Goal: Task Accomplishment & Management: Manage account settings

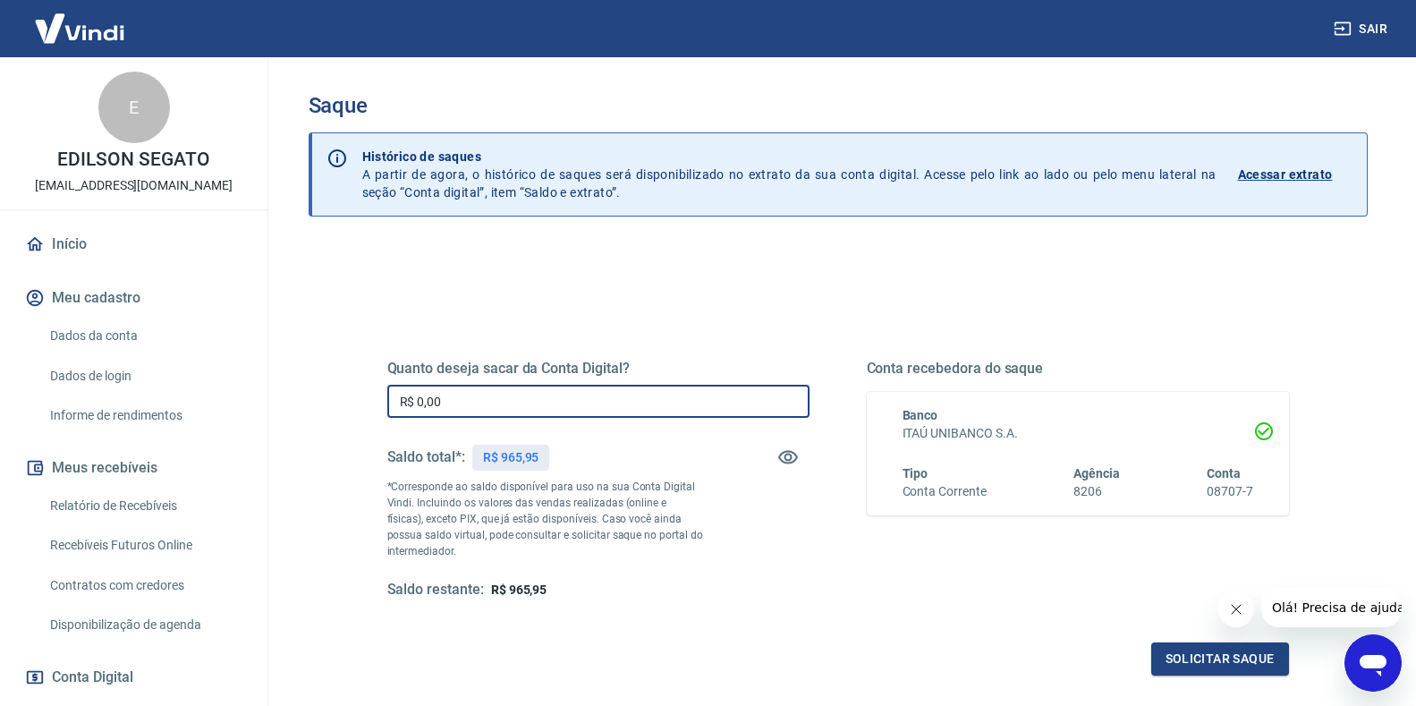
click at [486, 407] on input "R$ 0,00" at bounding box center [598, 401] width 422 height 33
type input "R$ 965,95"
click at [1203, 651] on button "Solicitar saque" at bounding box center [1220, 658] width 138 height 33
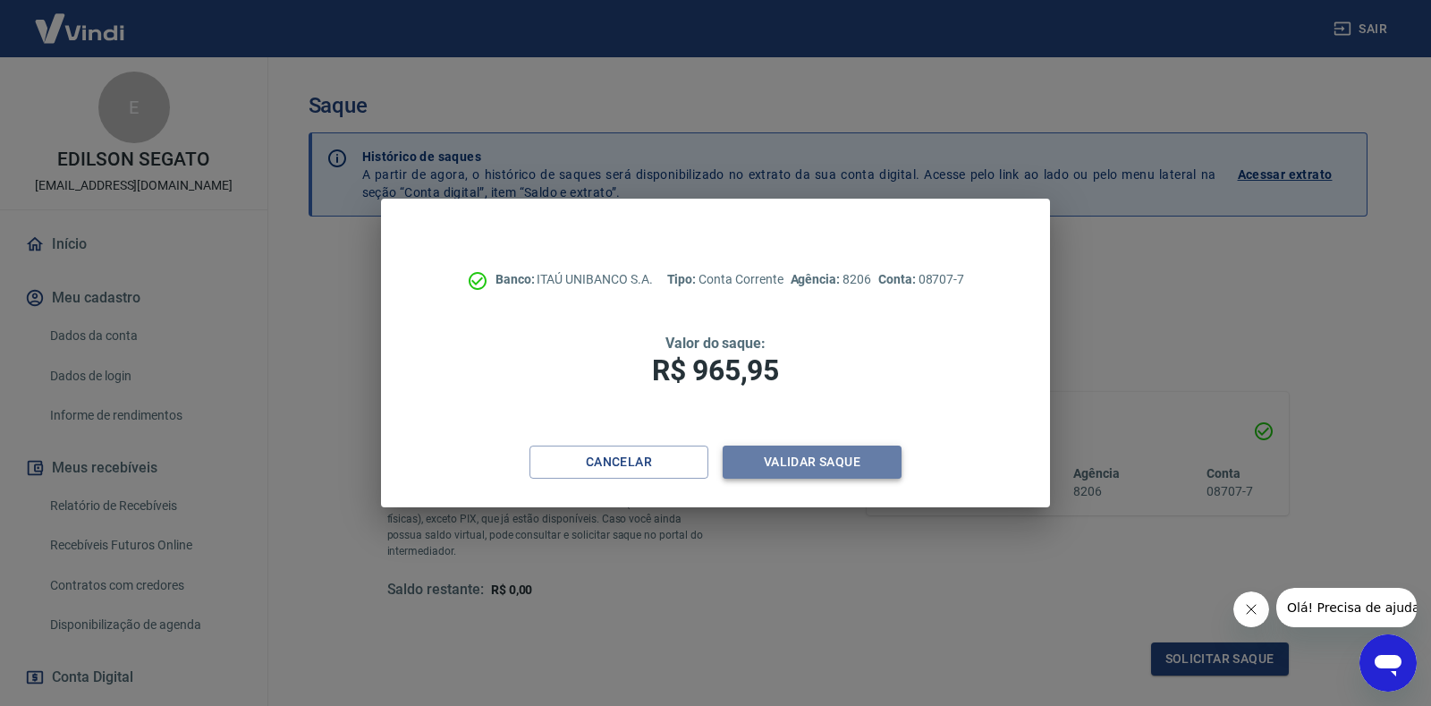
click at [820, 466] on button "Validar saque" at bounding box center [812, 462] width 179 height 33
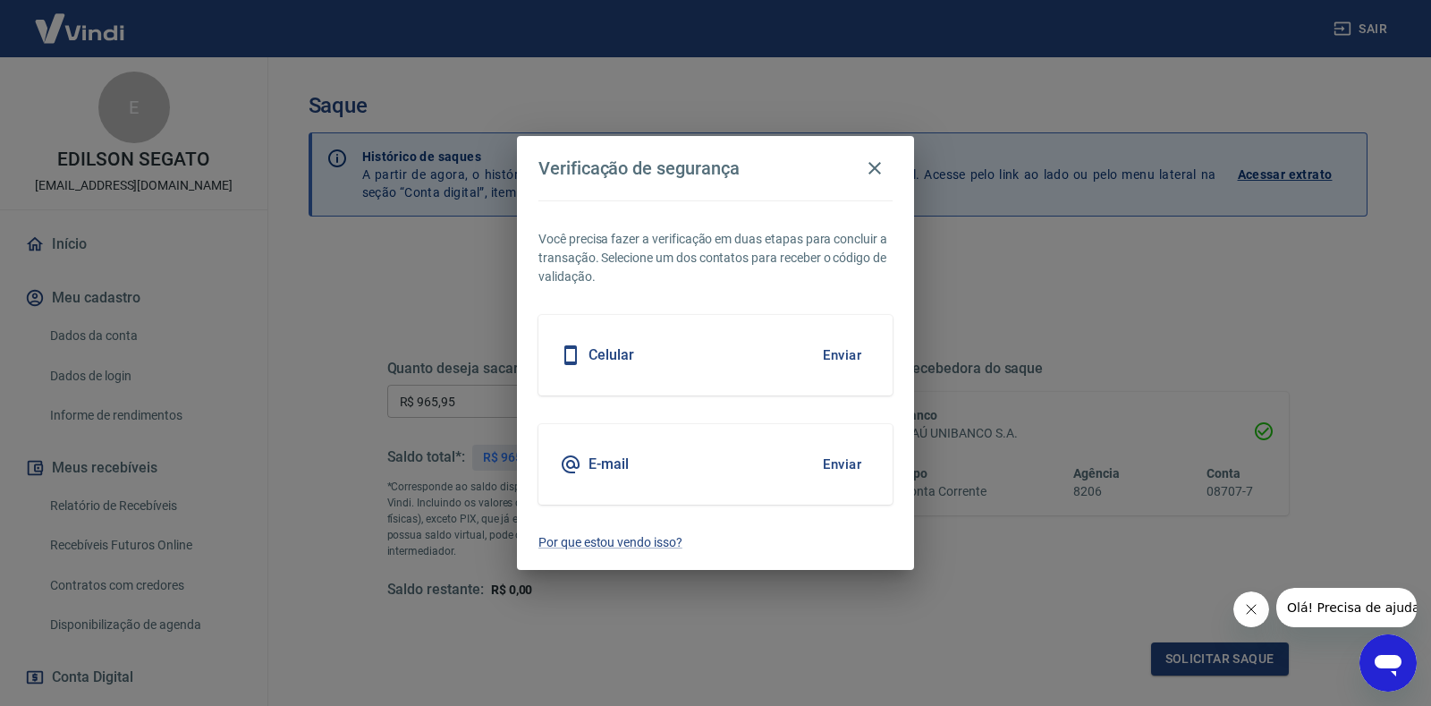
click at [838, 352] on button "Enviar" at bounding box center [842, 355] width 58 height 38
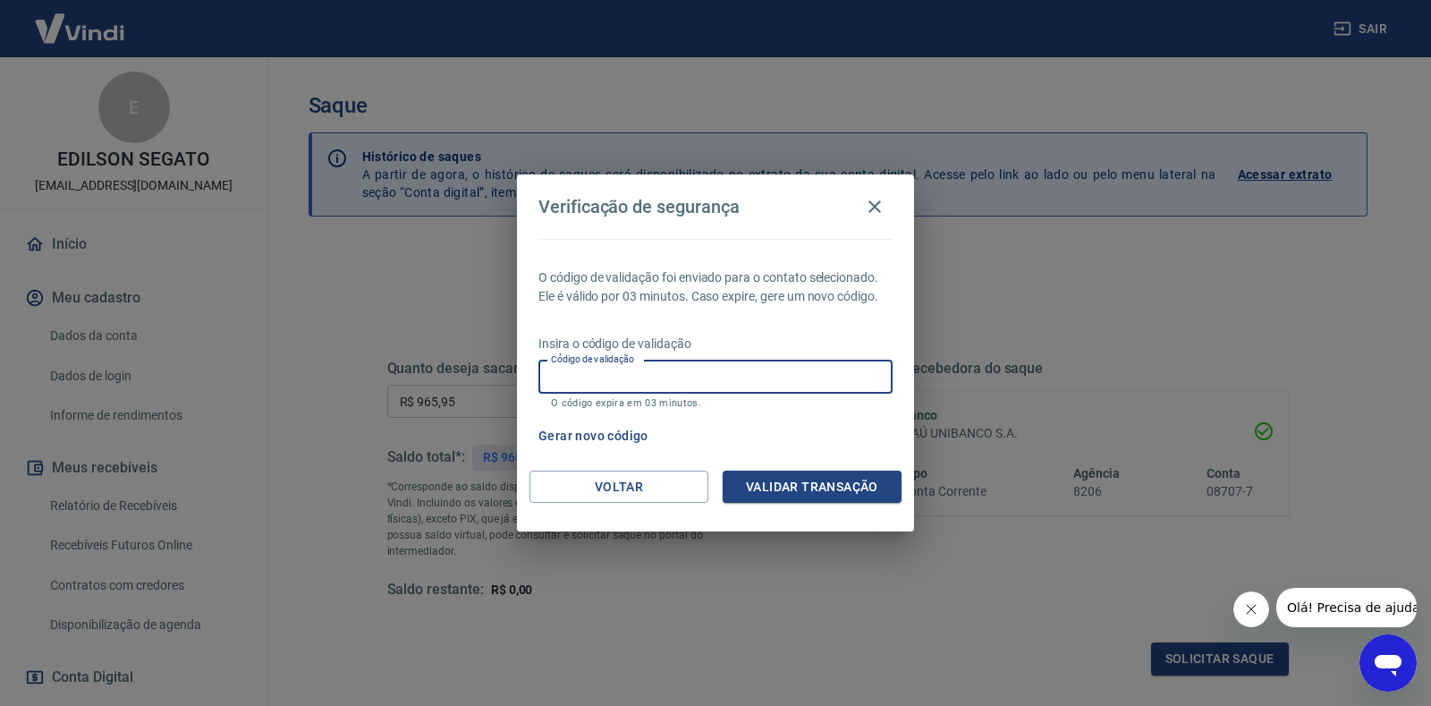
click at [800, 377] on input "Código de validação" at bounding box center [716, 377] width 354 height 33
type input "791207"
click at [820, 488] on button "Validar transação" at bounding box center [812, 487] width 179 height 33
